Goal: Information Seeking & Learning: Learn about a topic

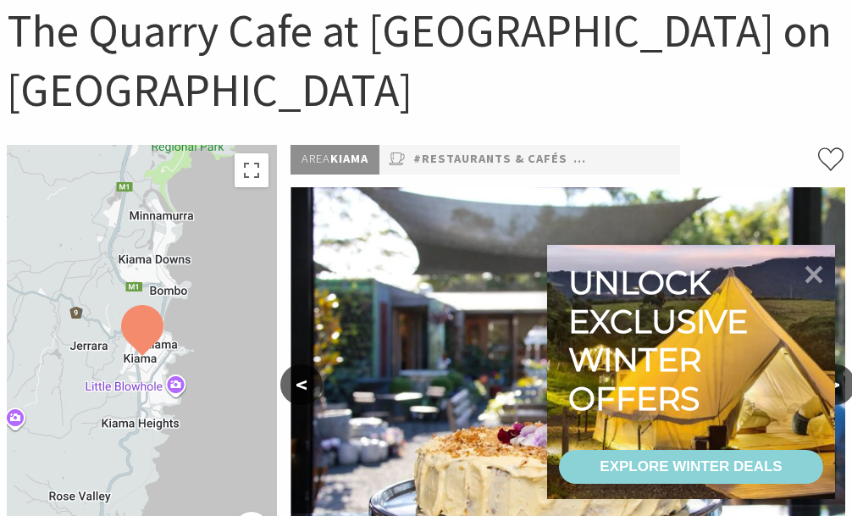
scroll to position [179, 0]
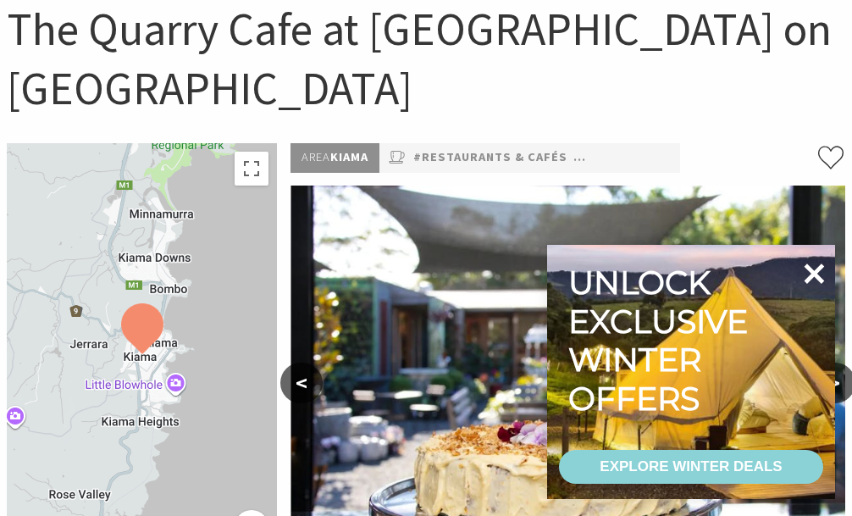
click at [819, 263] on icon at bounding box center [814, 273] width 41 height 41
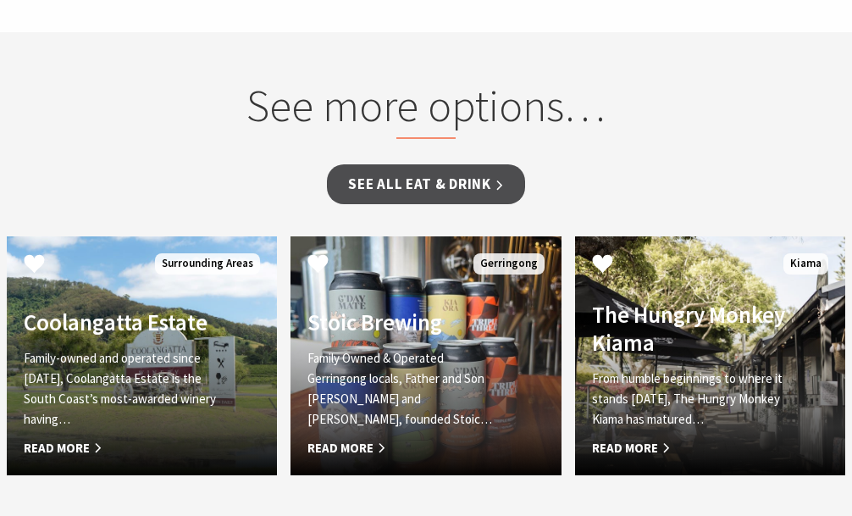
scroll to position [1524, 0]
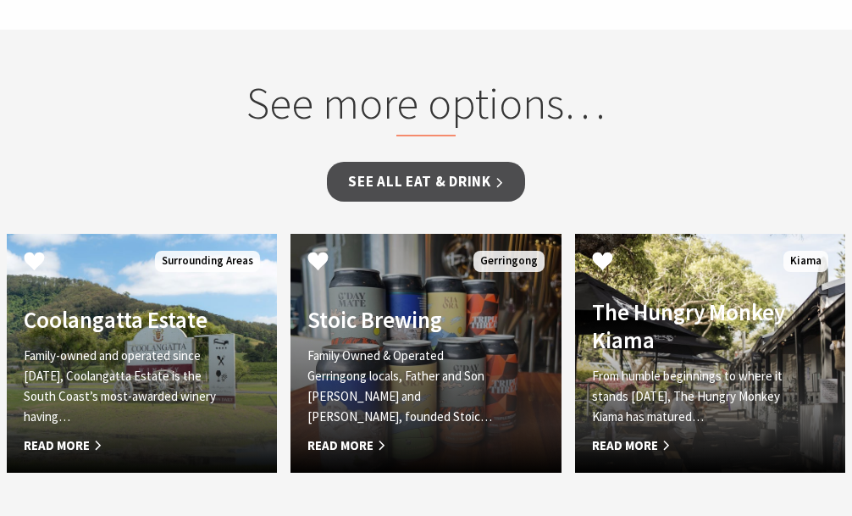
click at [364, 435] on span "Read More" at bounding box center [406, 445] width 196 height 20
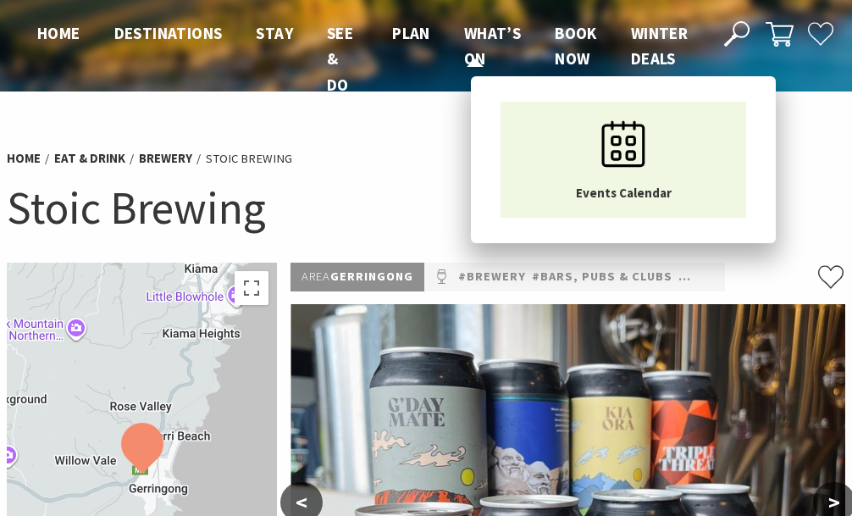
click at [487, 34] on span "What’s On" at bounding box center [492, 46] width 57 height 46
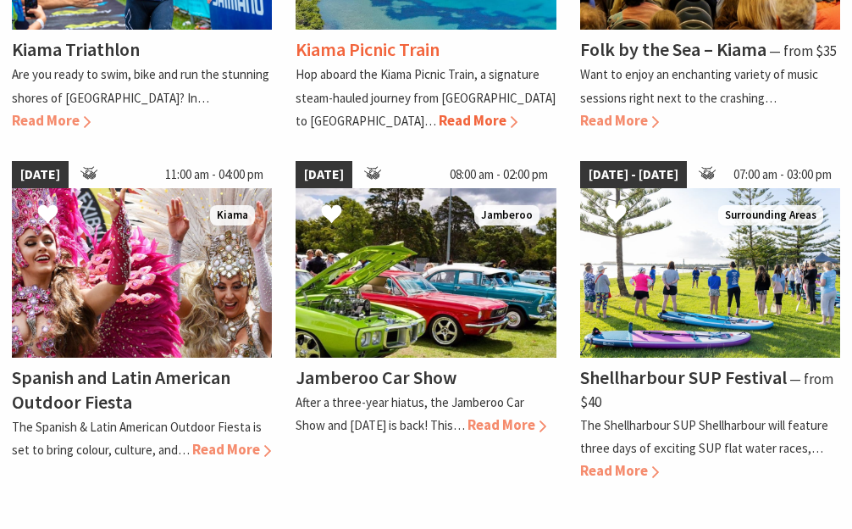
scroll to position [1369, 0]
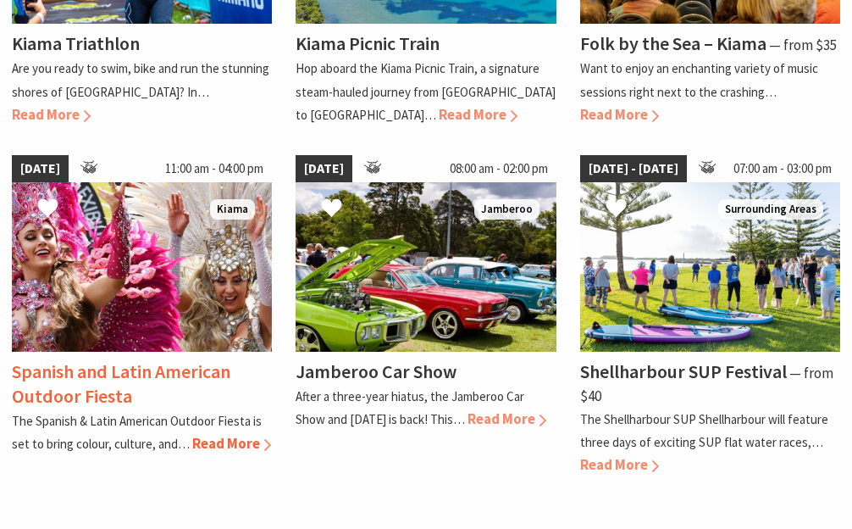
click at [242, 434] on span "Read More" at bounding box center [231, 443] width 79 height 19
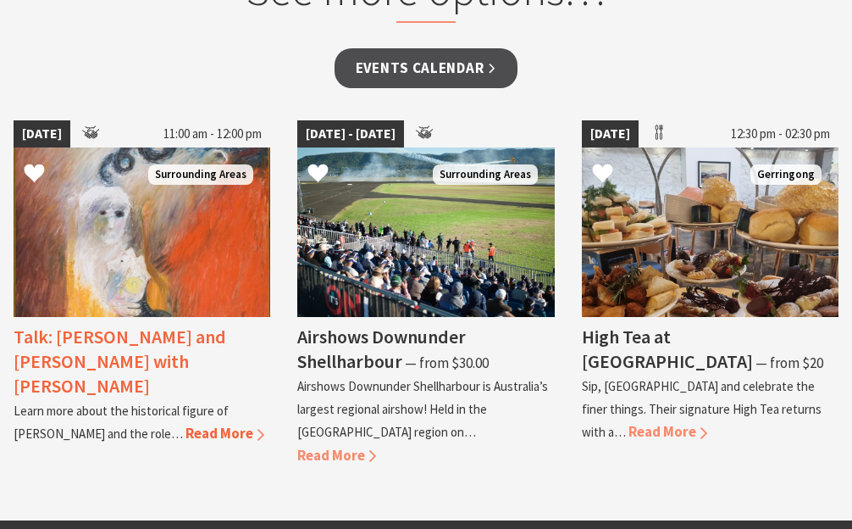
scroll to position [1430, 0]
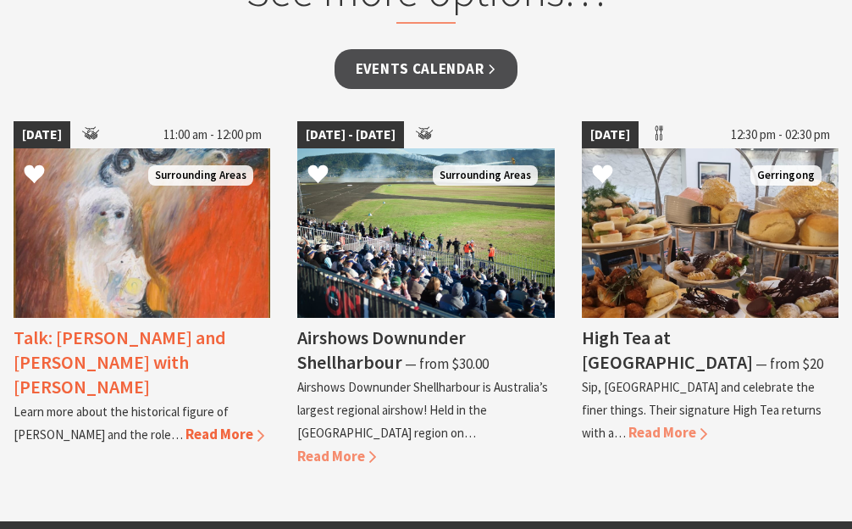
click at [226, 424] on span "Read More" at bounding box center [225, 433] width 79 height 19
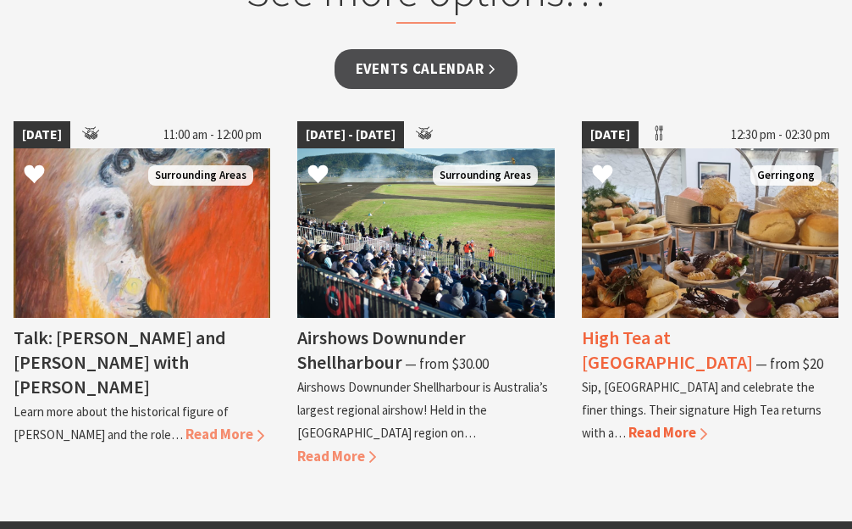
click at [638, 423] on span "Read More" at bounding box center [668, 432] width 79 height 19
click at [118, 64] on div "Events Calendar" at bounding box center [426, 81] width 825 height 65
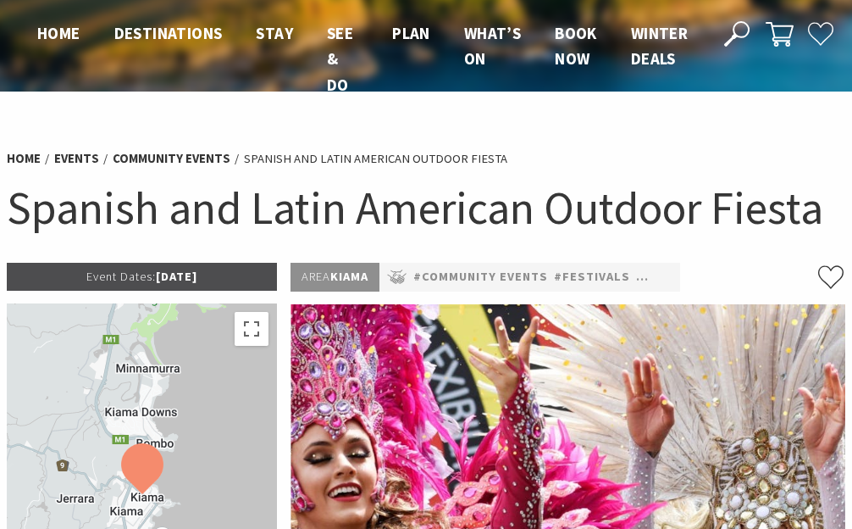
scroll to position [0, 0]
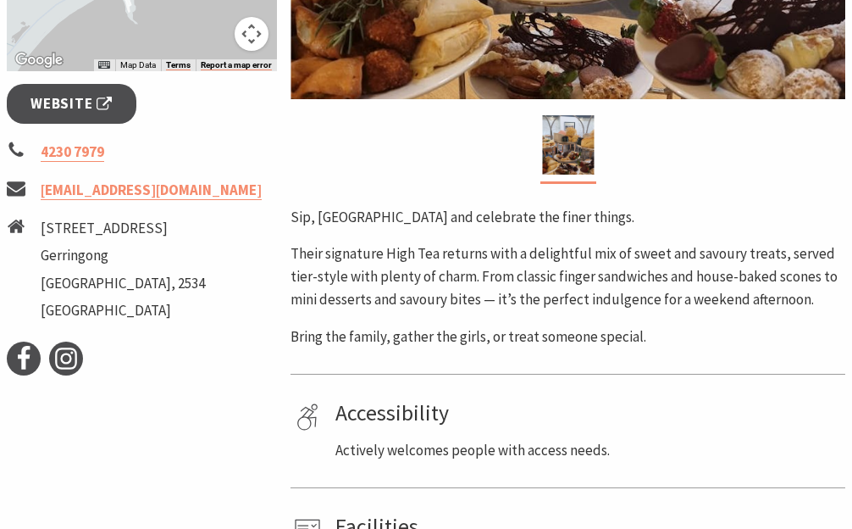
scroll to position [644, 0]
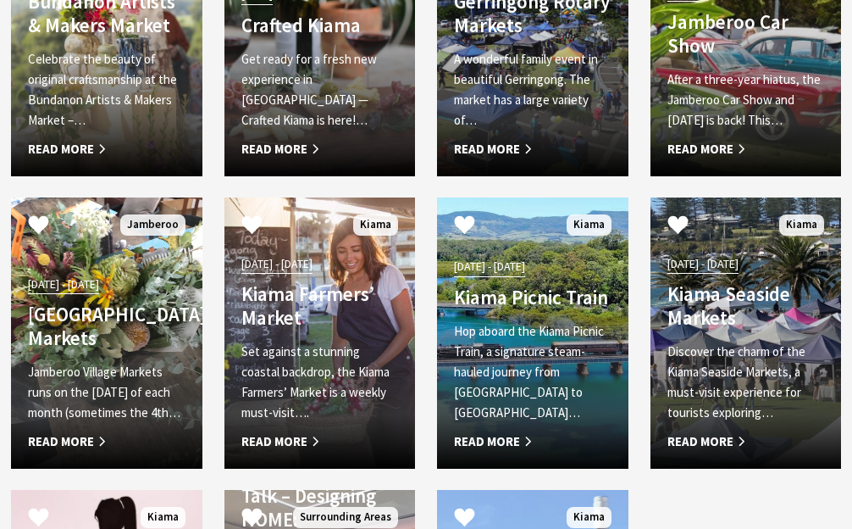
scroll to position [2849, 0]
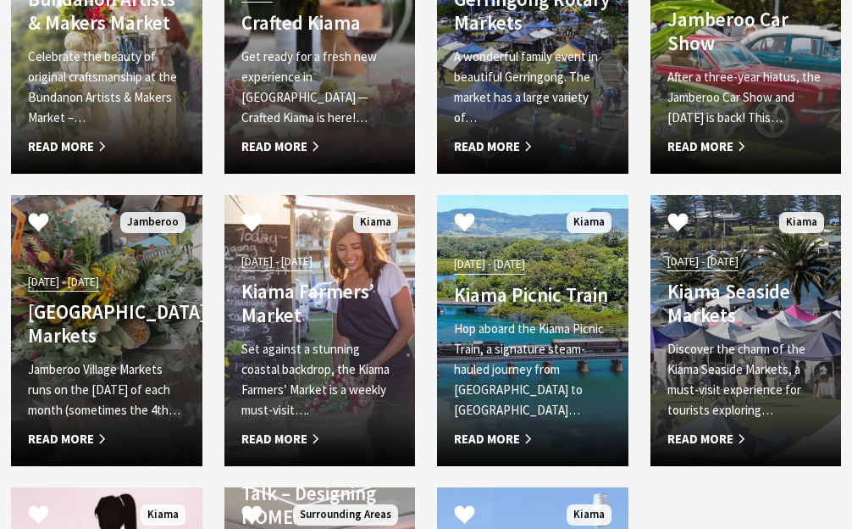
click at [77, 431] on span "Read More" at bounding box center [107, 439] width 158 height 20
click at [101, 429] on span "Read More" at bounding box center [107, 439] width 158 height 20
click at [83, 429] on span "Read More" at bounding box center [107, 439] width 158 height 20
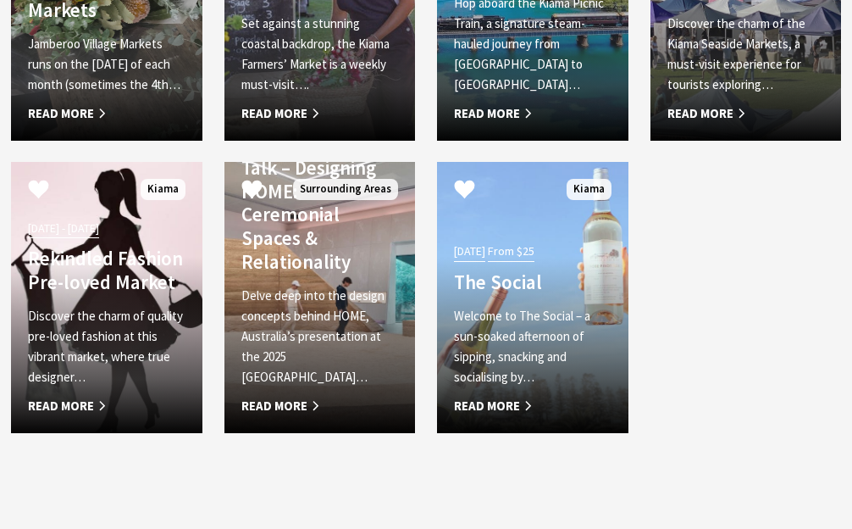
scroll to position [3176, 0]
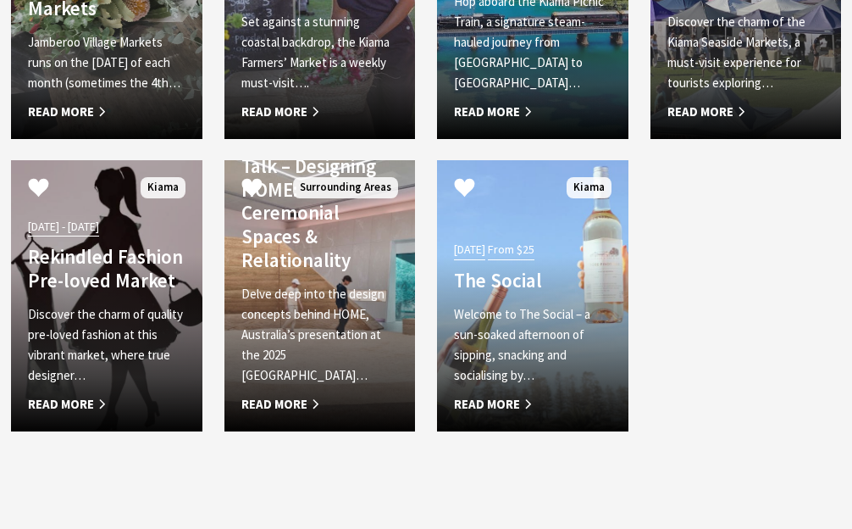
click at [71, 394] on span "Read More" at bounding box center [107, 404] width 158 height 20
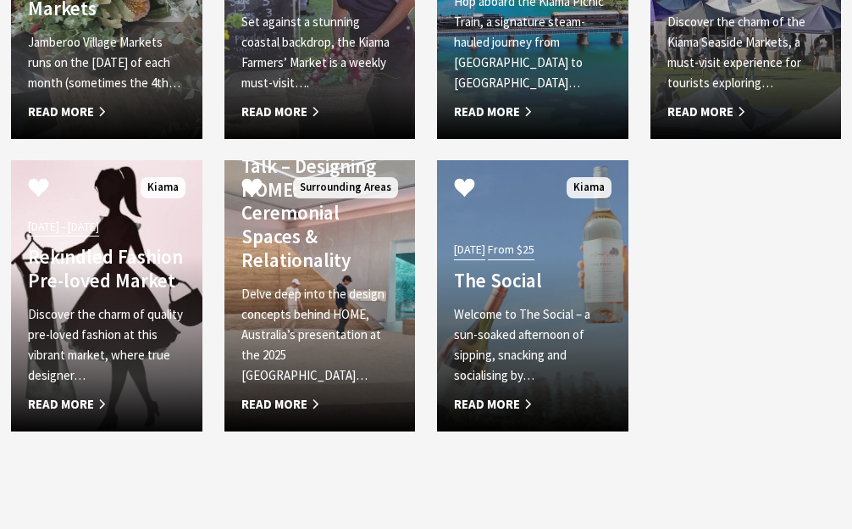
click at [494, 269] on h4 "The Social" at bounding box center [533, 281] width 158 height 24
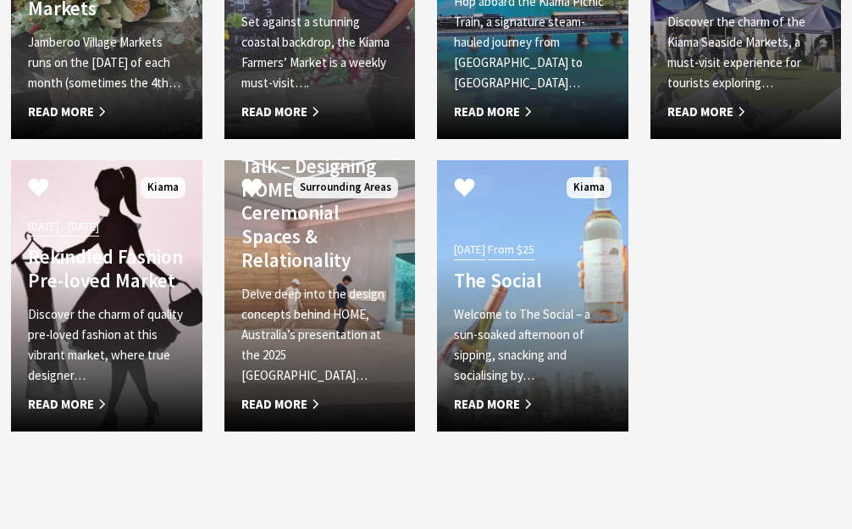
click at [727, 205] on div "04 Oct 25 Bundanon Artists & Makers Market Celebrate the beauty of original cra…" at bounding box center [426, 14] width 852 height 877
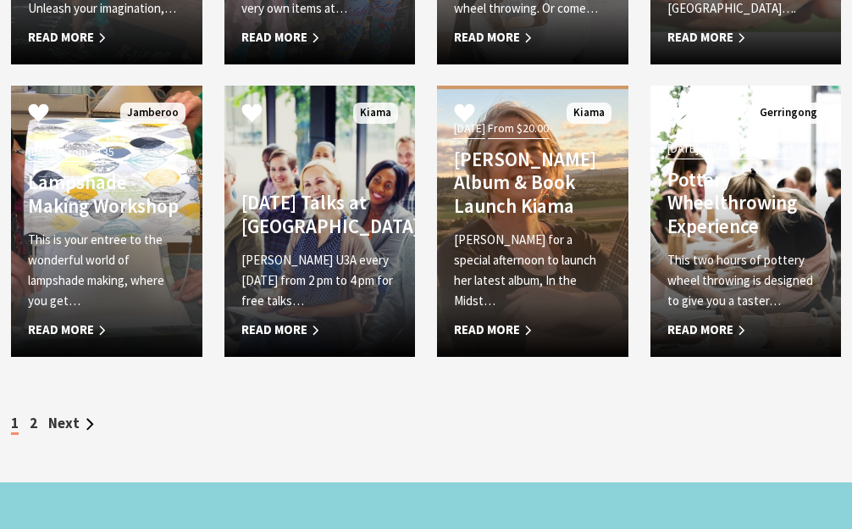
scroll to position [5250, 0]
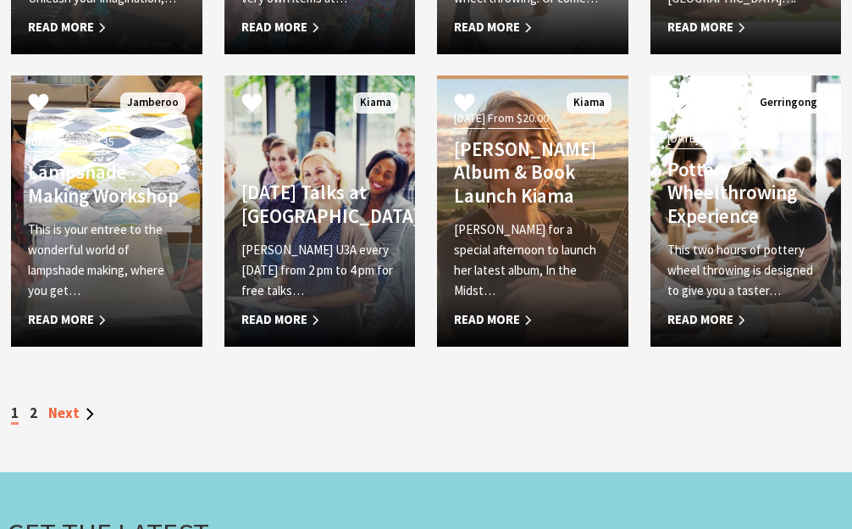
click at [59, 404] on link "Next" at bounding box center [71, 412] width 46 height 19
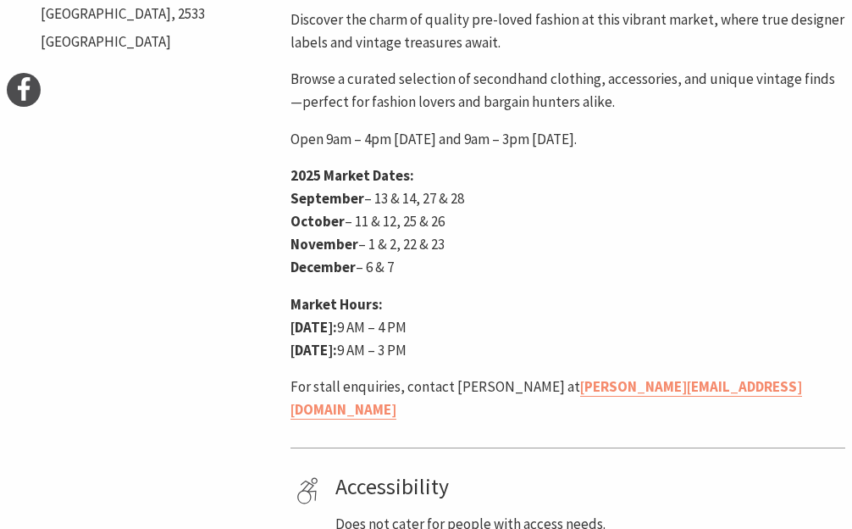
scroll to position [840, 0]
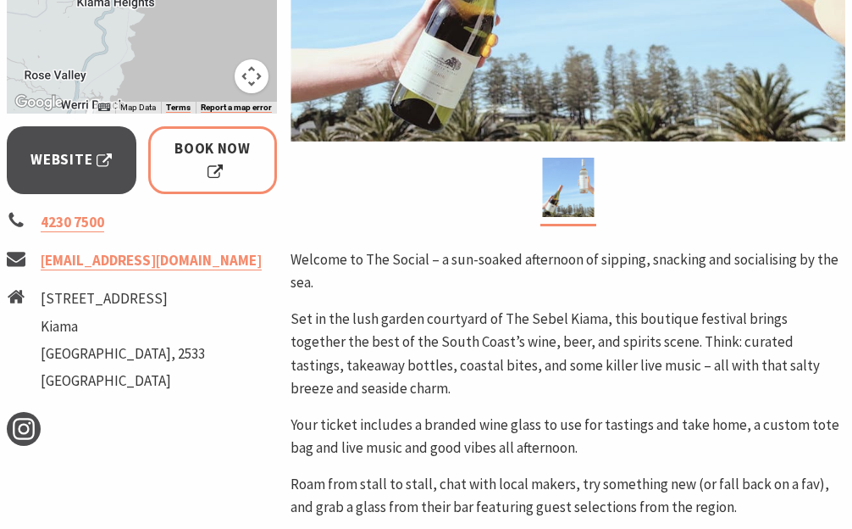
scroll to position [596, 0]
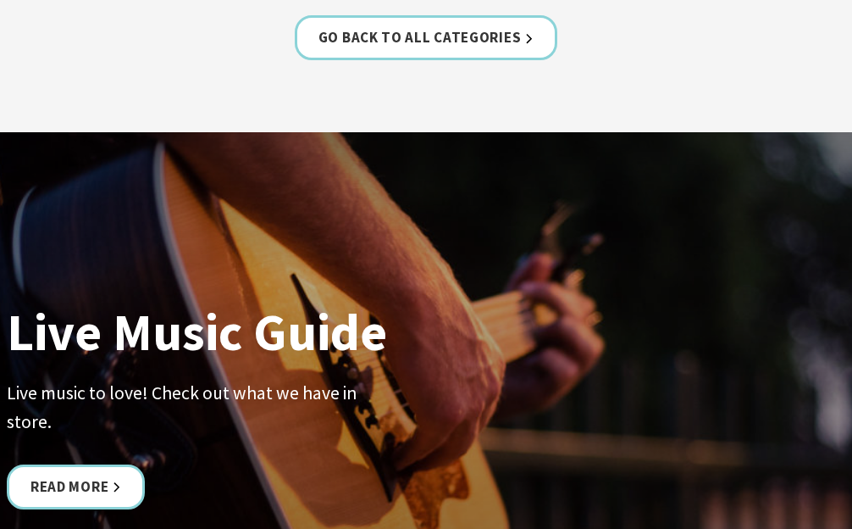
scroll to position [2395, 0]
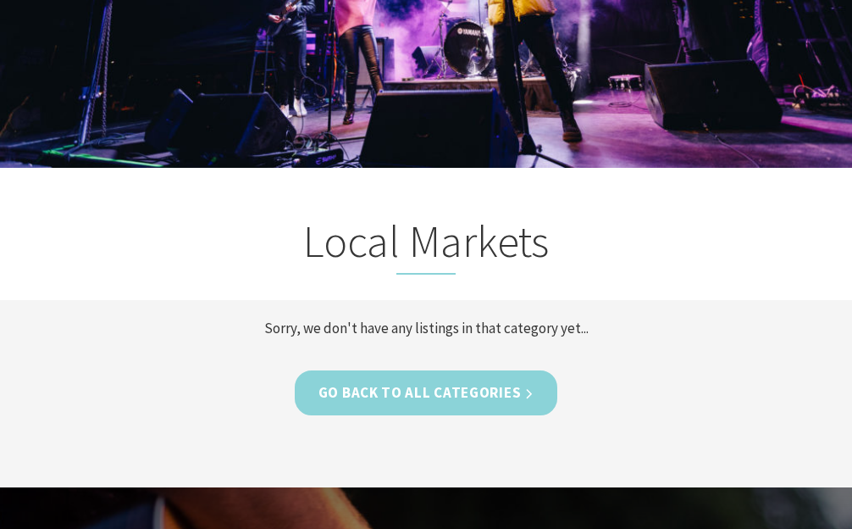
click at [330, 388] on link "Go Back to All Categories" at bounding box center [426, 392] width 263 height 45
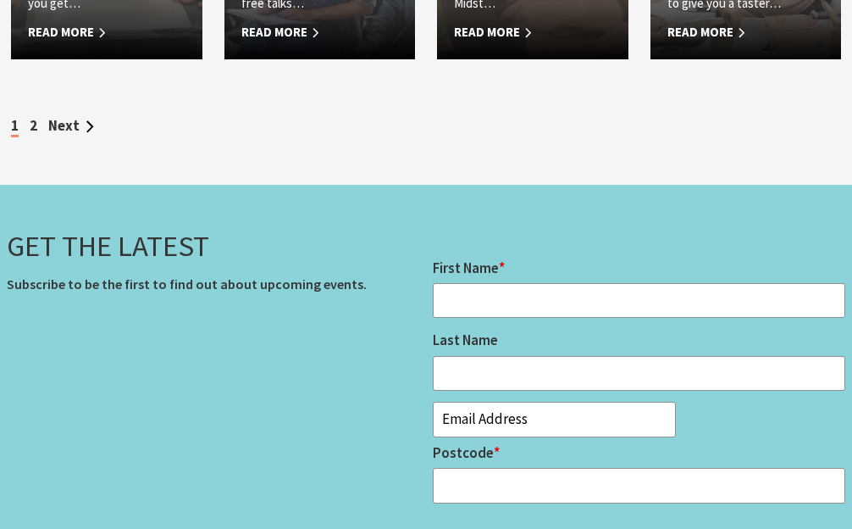
scroll to position [5538, 0]
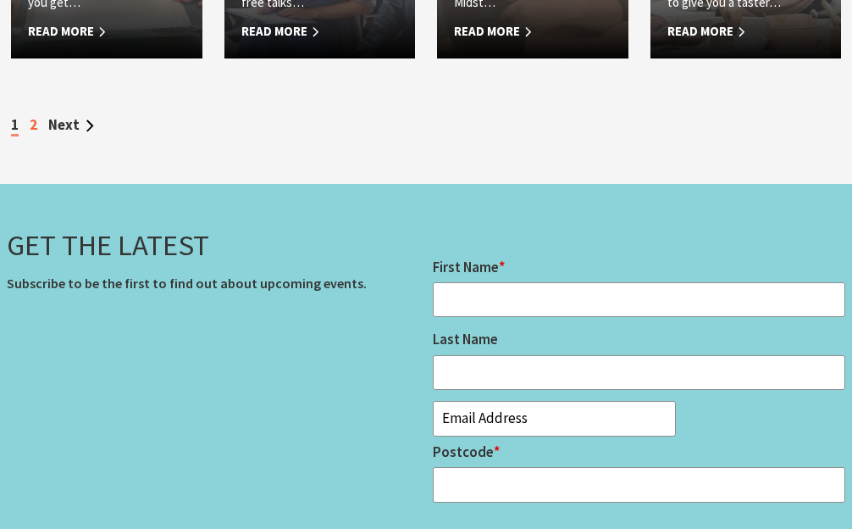
click at [34, 115] on link "2" at bounding box center [34, 124] width 8 height 19
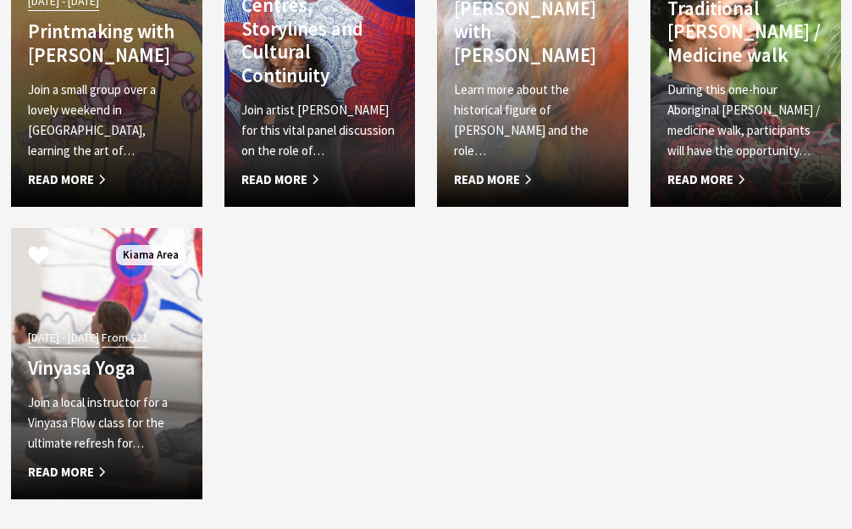
scroll to position [3687, 0]
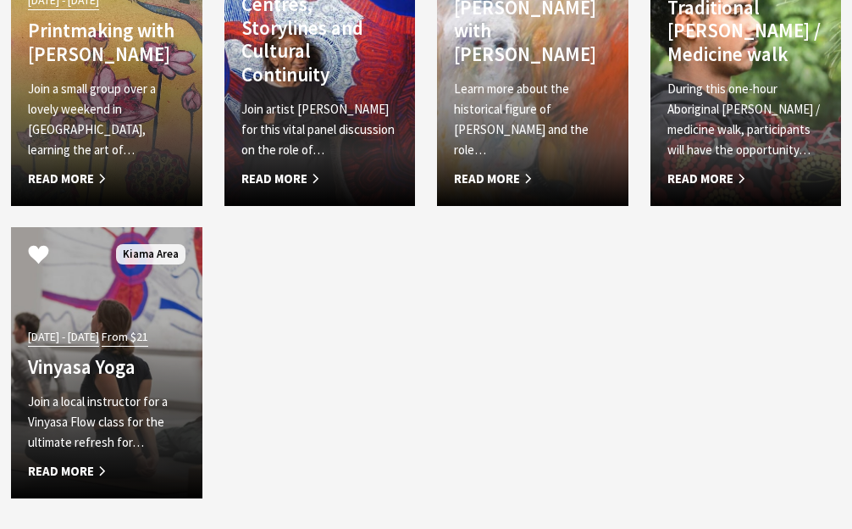
click at [113, 356] on h4 "Vinyasa Yoga" at bounding box center [107, 367] width 158 height 24
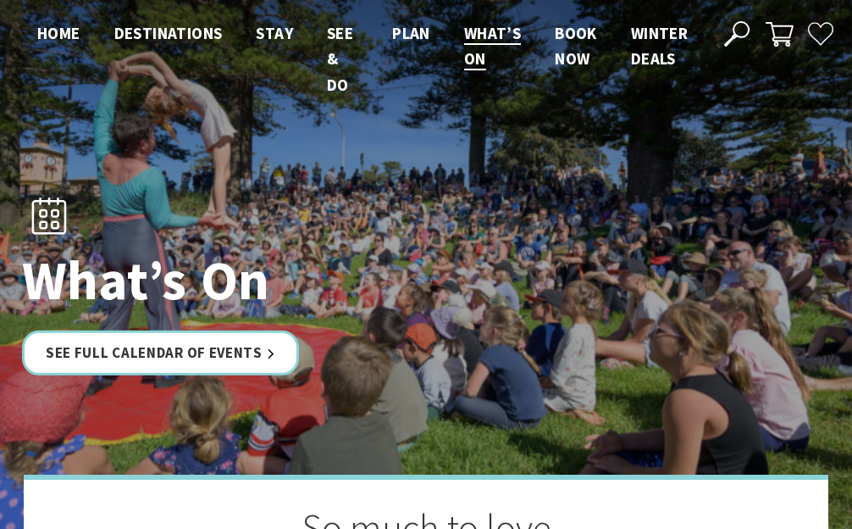
scroll to position [0, 0]
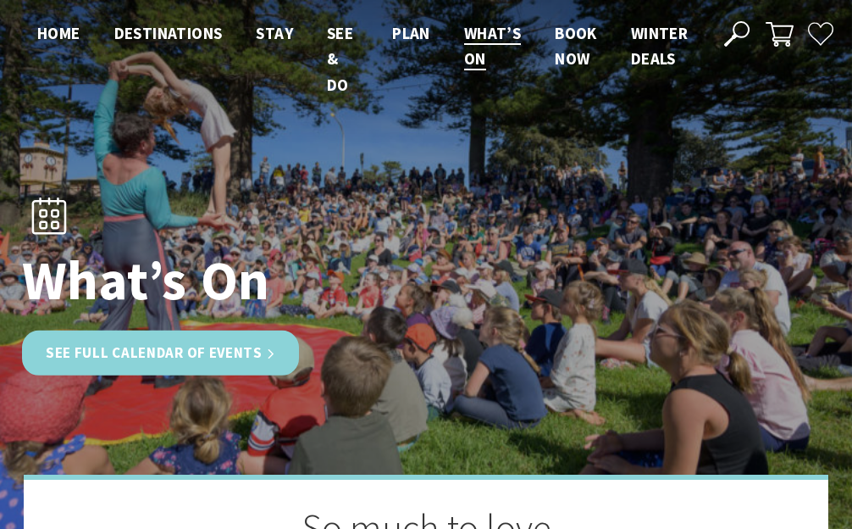
click at [211, 342] on link "See Full Calendar of Events" at bounding box center [160, 352] width 277 height 45
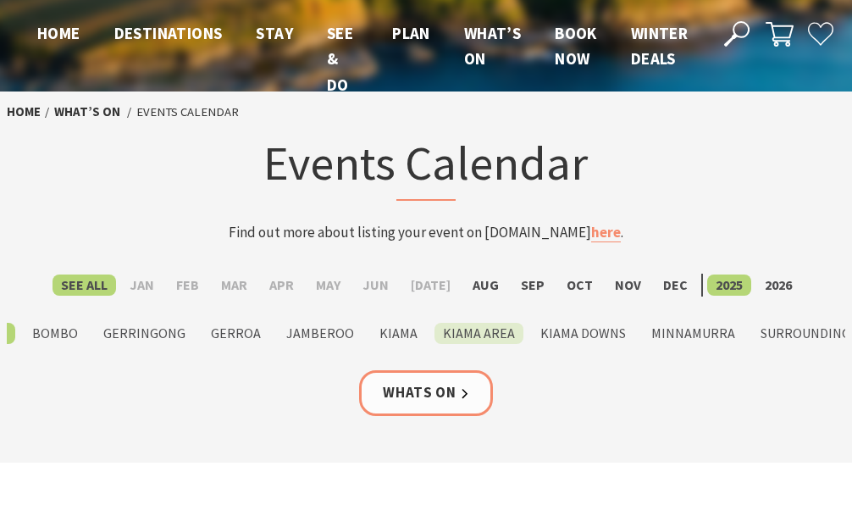
click at [496, 335] on label "Kiama Area" at bounding box center [479, 333] width 89 height 21
click at [0, 0] on input "Kiama Area" at bounding box center [0, 0] width 0 height 0
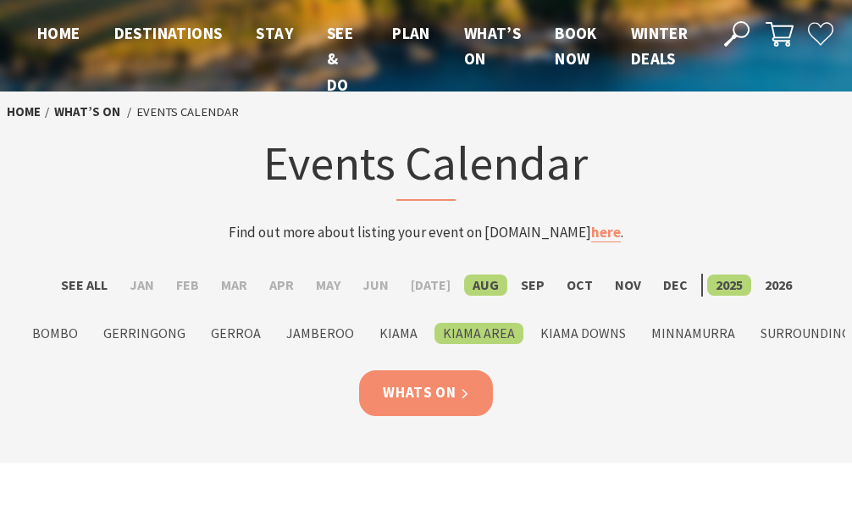
click at [446, 386] on link "Whats On" at bounding box center [426, 392] width 134 height 45
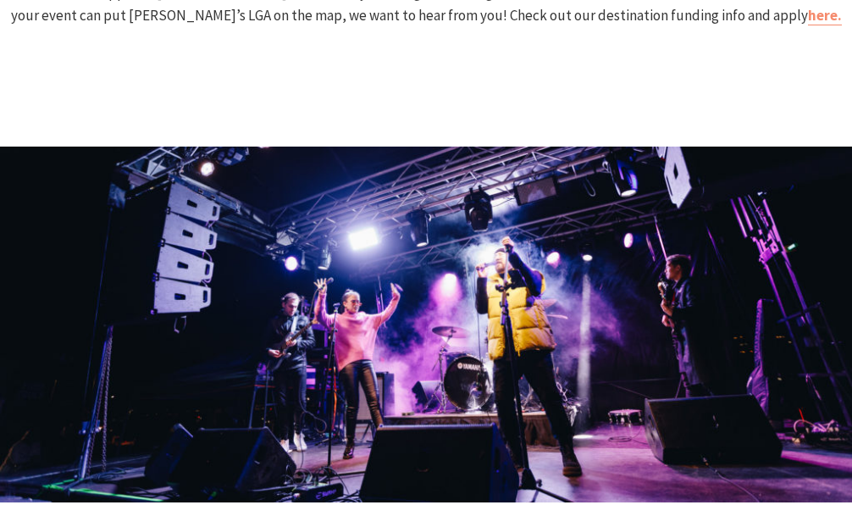
scroll to position [2063, 0]
